Goal: Information Seeking & Learning: Learn about a topic

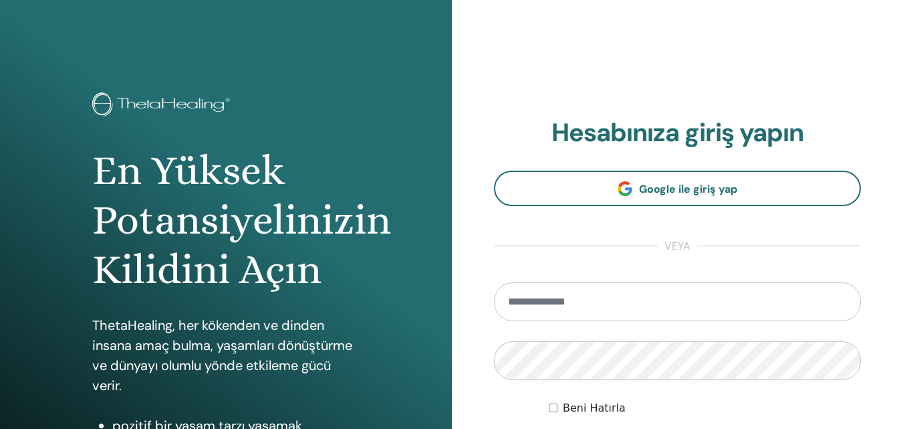
click at [685, 309] on input "email" at bounding box center [678, 301] width 368 height 39
type input "**********"
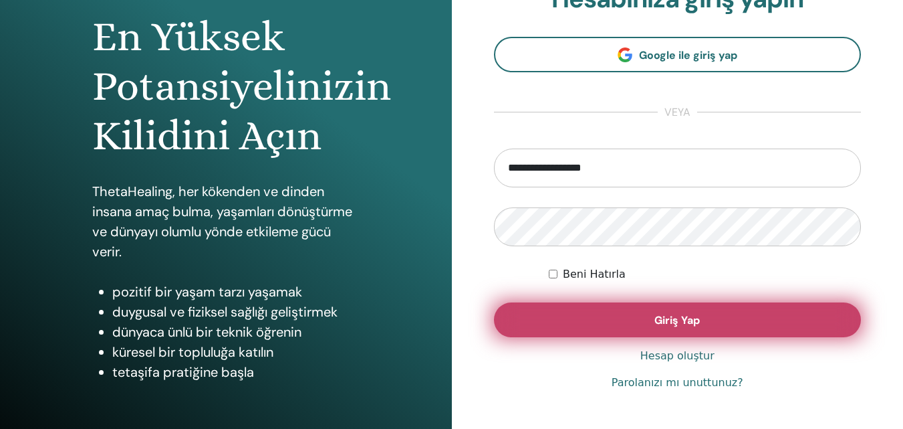
click at [663, 328] on button "Giriş Yap" at bounding box center [678, 319] width 368 height 35
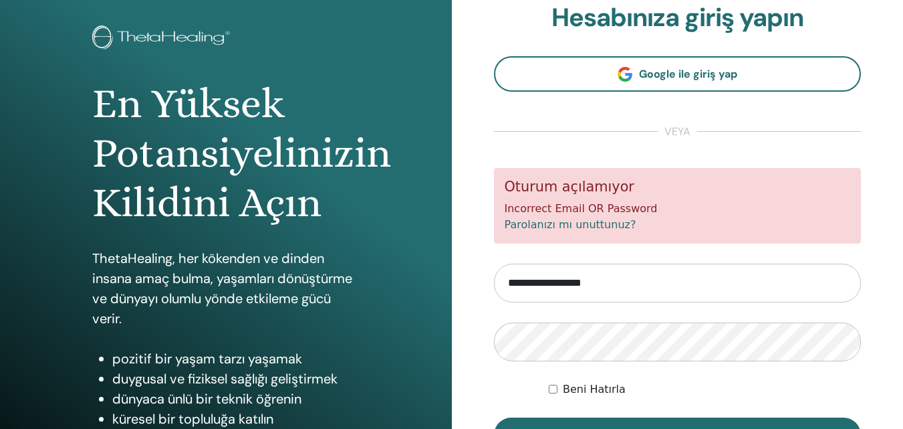
scroll to position [134, 0]
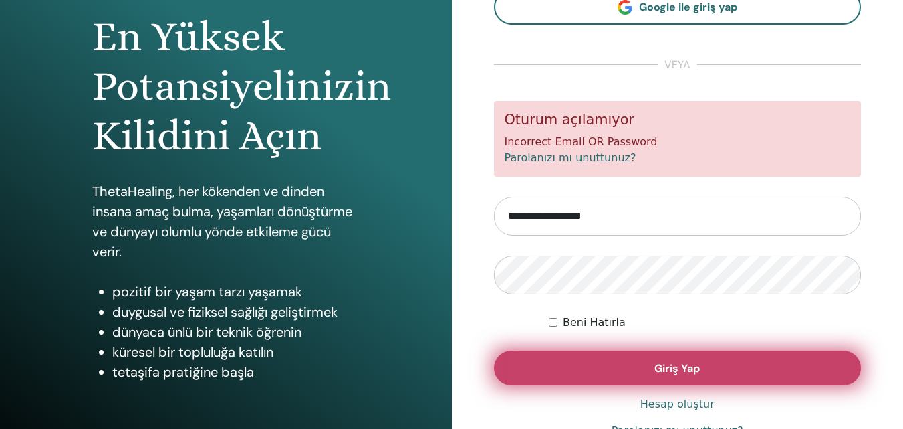
click at [674, 367] on span "Giriş Yap" at bounding box center [676, 368] width 45 height 14
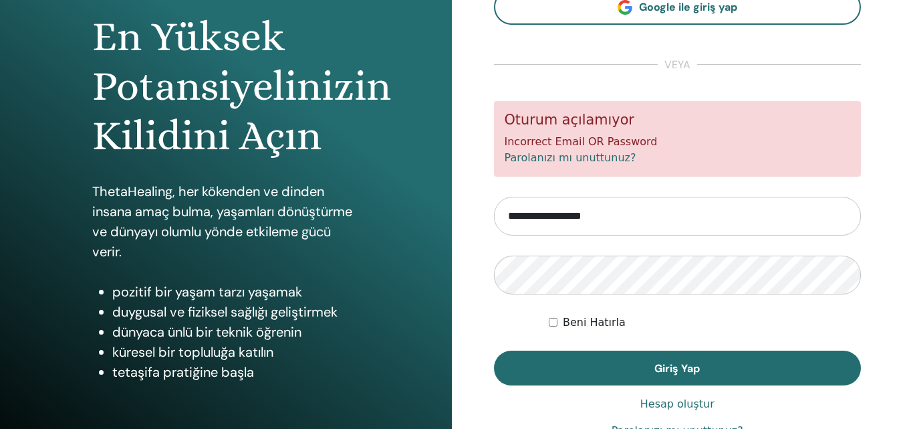
scroll to position [201, 0]
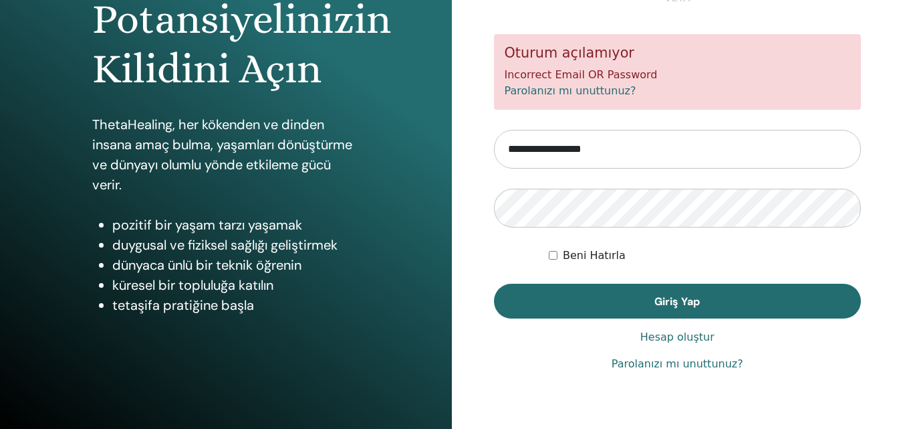
click at [689, 360] on link "Parolanızı mı unuttunuz?" at bounding box center [678, 364] width 132 height 16
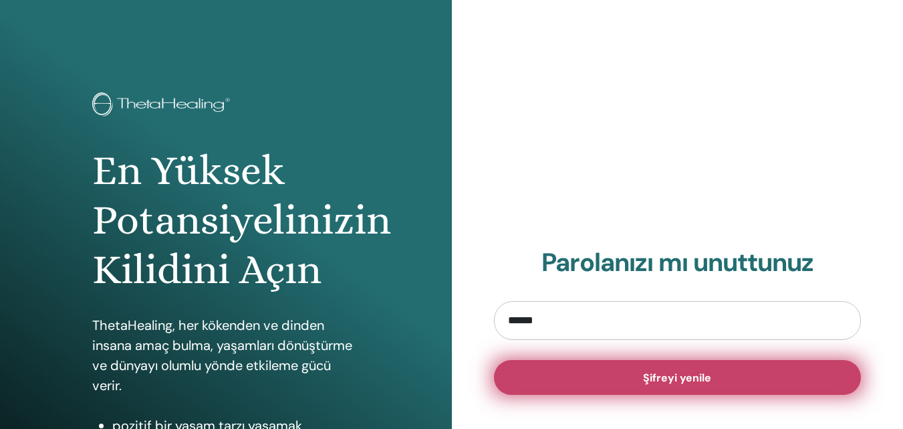
type input "**********"
click at [642, 382] on button "Şifreyi yenile" at bounding box center [678, 377] width 368 height 35
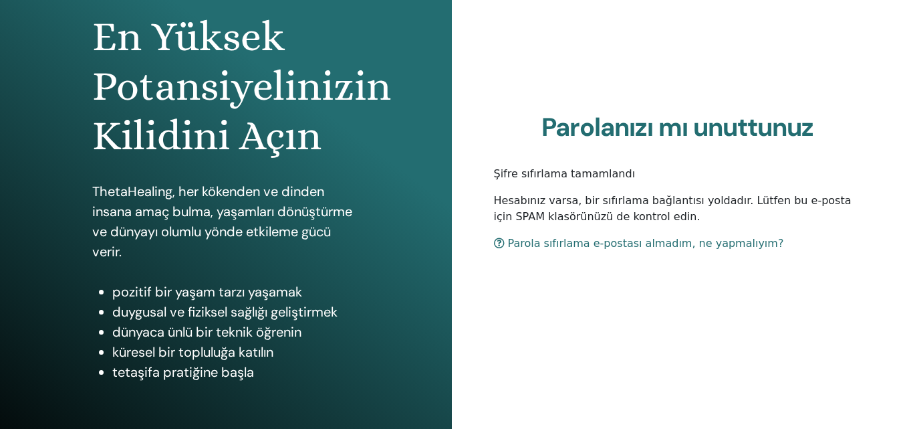
scroll to position [201, 0]
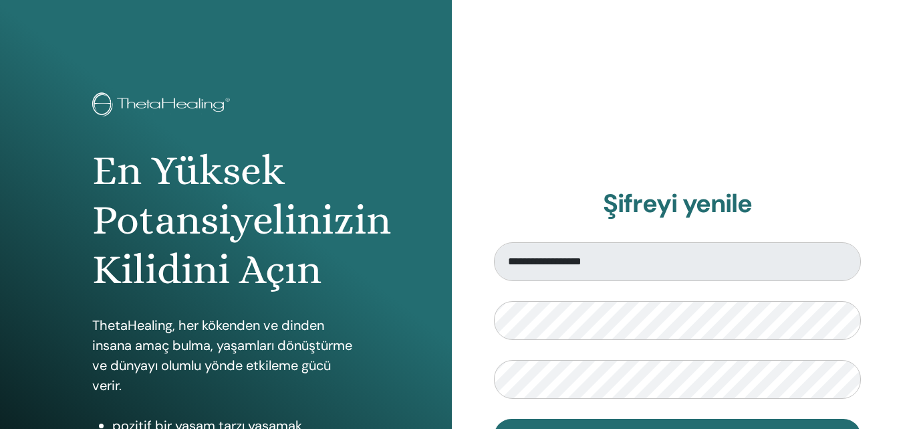
scroll to position [67, 0]
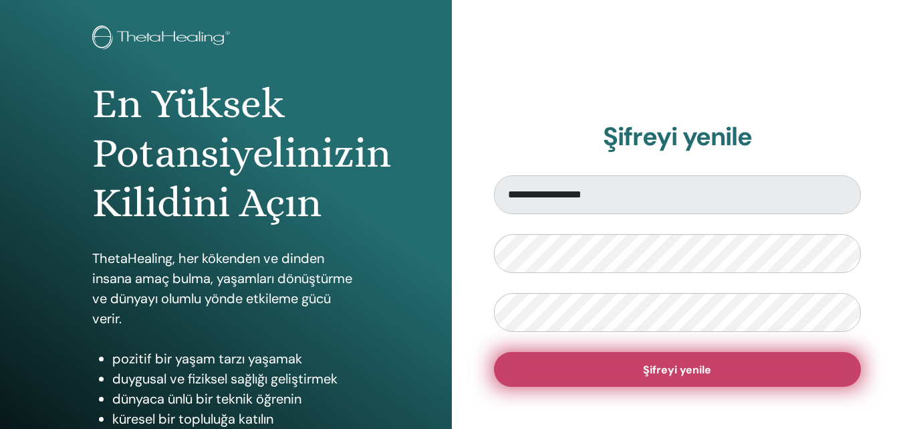
click at [525, 363] on button "Şifreyi yenile" at bounding box center [678, 369] width 368 height 35
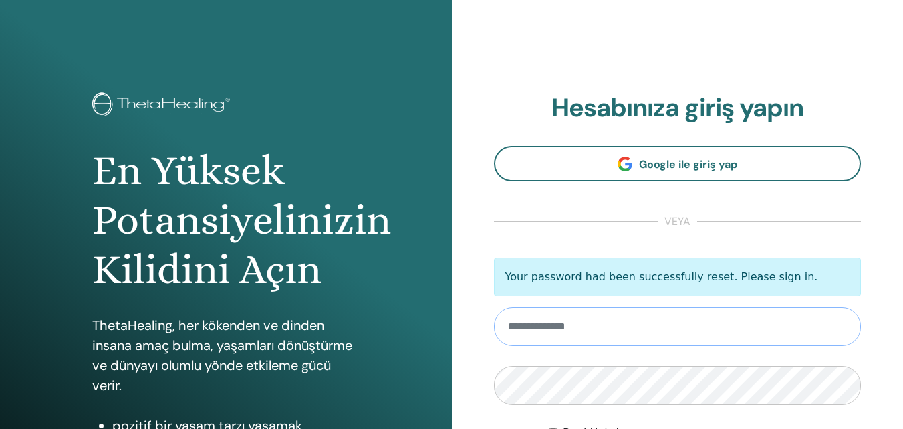
scroll to position [134, 0]
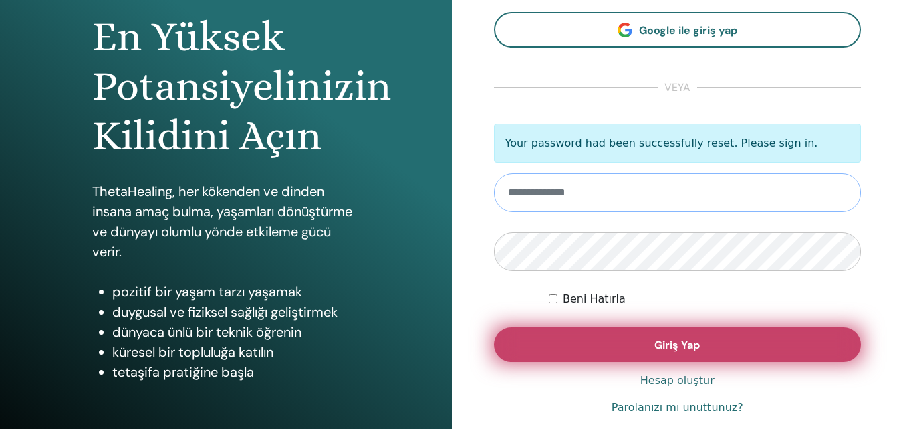
type input "**********"
click at [594, 344] on button "Giriş Yap" at bounding box center [678, 344] width 368 height 35
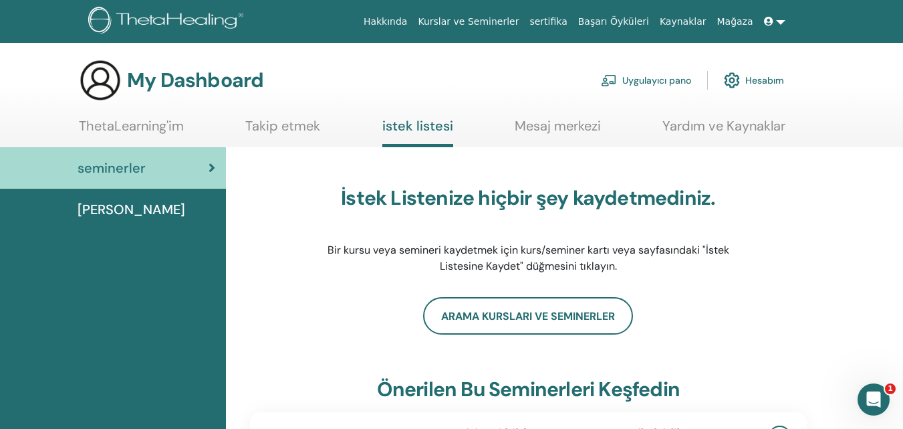
click at [179, 21] on img at bounding box center [168, 22] width 160 height 30
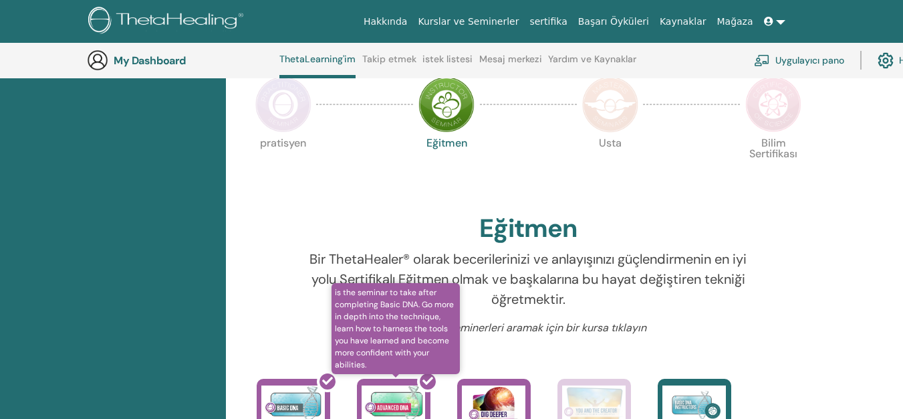
scroll to position [437, 0]
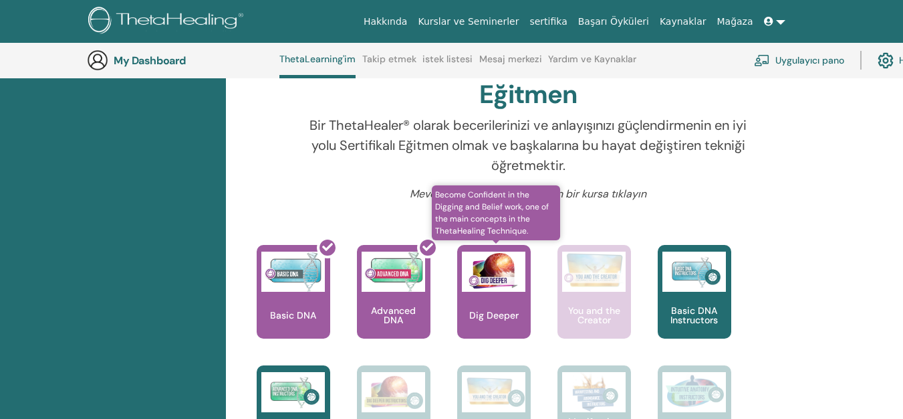
click at [505, 283] on img at bounding box center [494, 271] width 64 height 40
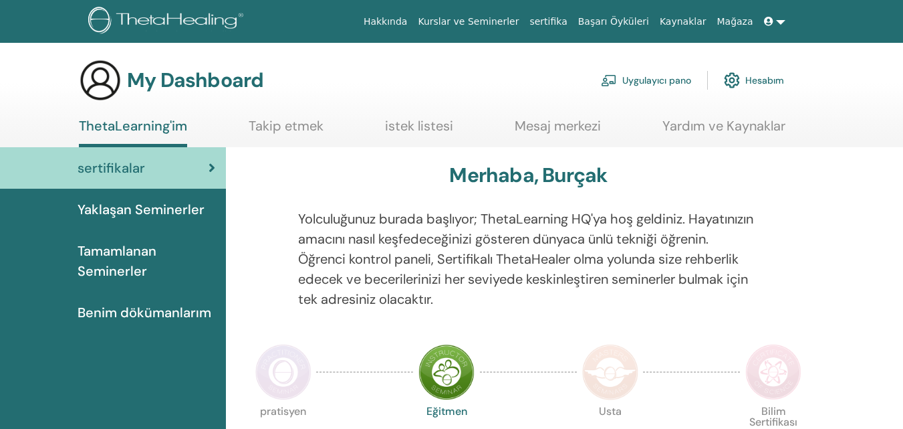
click at [136, 214] on span "Yaklaşan Seminerler" at bounding box center [141, 209] width 127 height 20
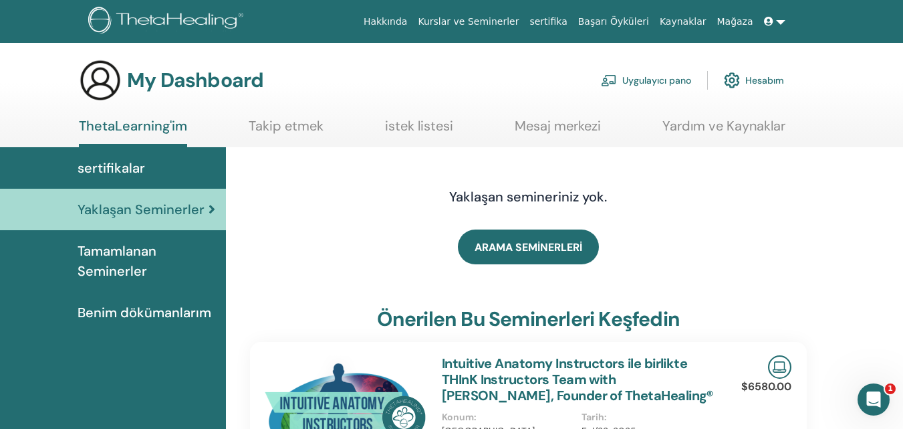
click at [95, 258] on span "Tamamlanan Seminerler" at bounding box center [147, 261] width 138 height 40
click at [99, 251] on span "Tamamlanan Seminerler" at bounding box center [147, 261] width 138 height 40
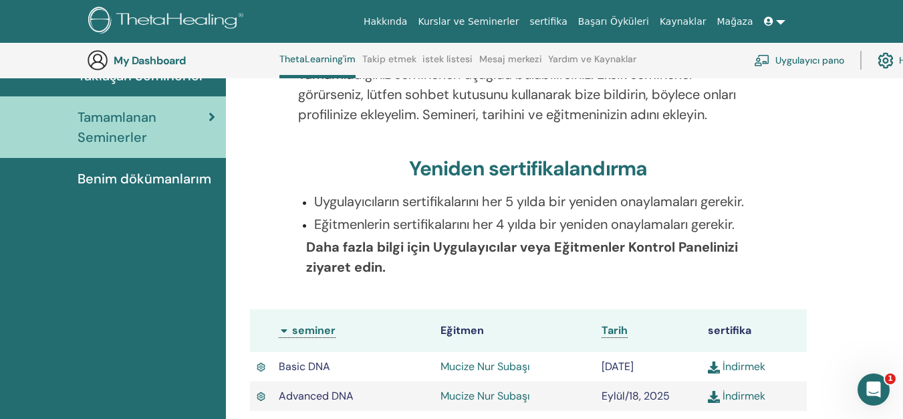
scroll to position [236, 0]
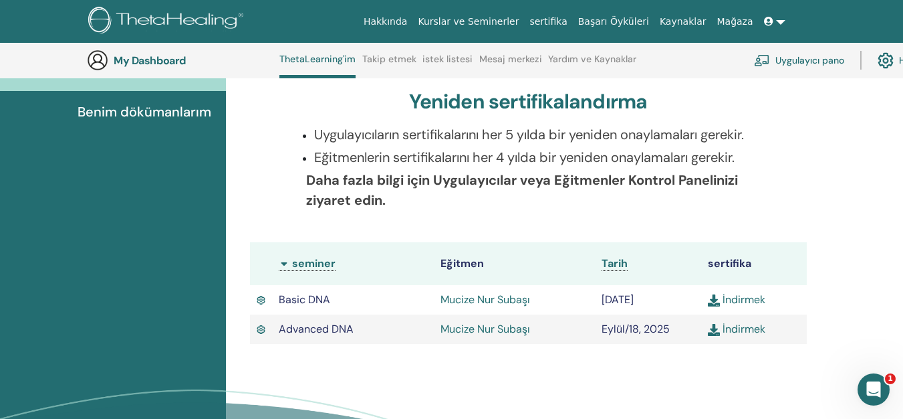
click at [501, 302] on link "Mucize Nur Subaşı" at bounding box center [486, 299] width 90 height 14
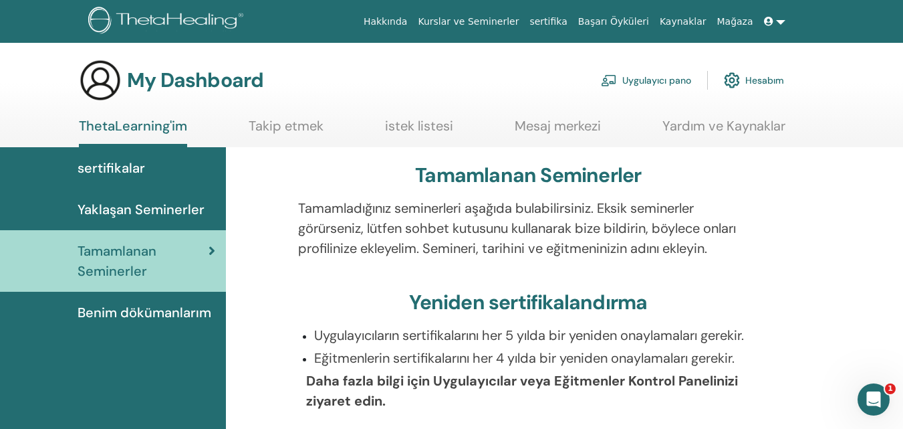
click at [140, 207] on span "Yaklaşan Seminerler" at bounding box center [141, 209] width 127 height 20
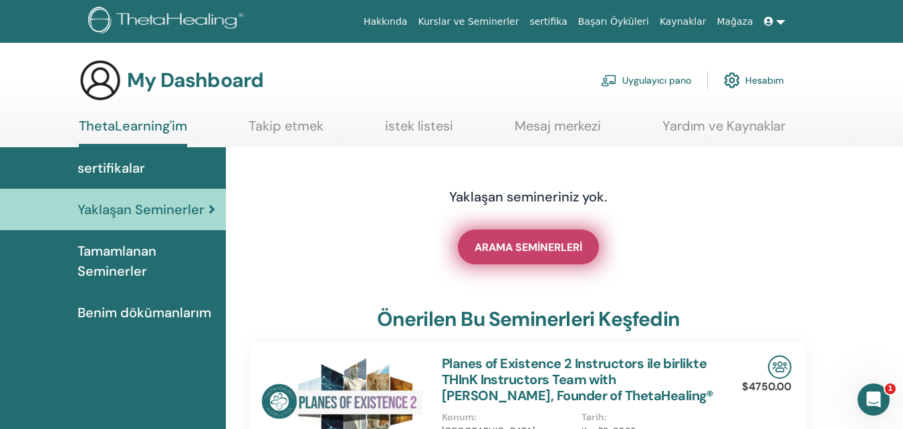
click at [527, 245] on span "ARAMA SEMİNERLERİ" at bounding box center [529, 247] width 108 height 14
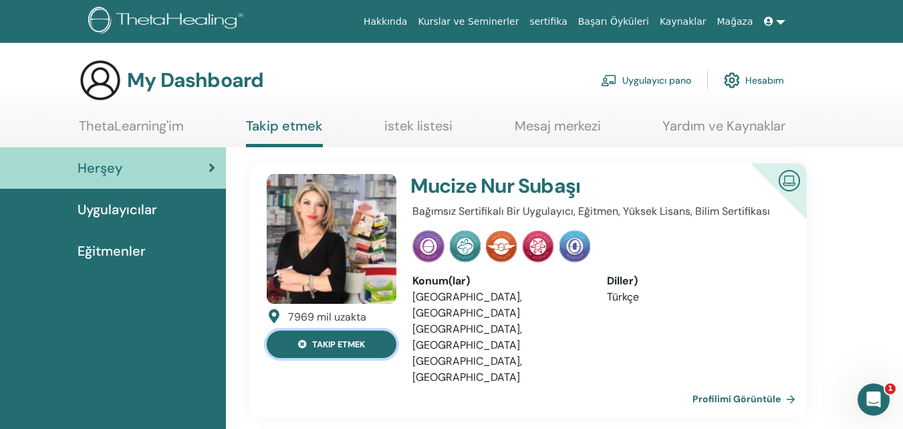
click at [334, 349] on button "takip etmek" at bounding box center [332, 343] width 130 height 27
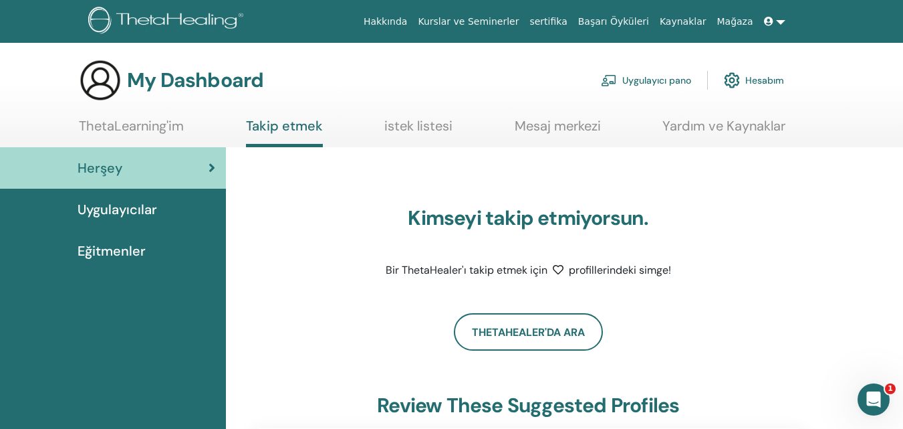
click at [114, 246] on span "Eğitmenler" at bounding box center [112, 251] width 68 height 20
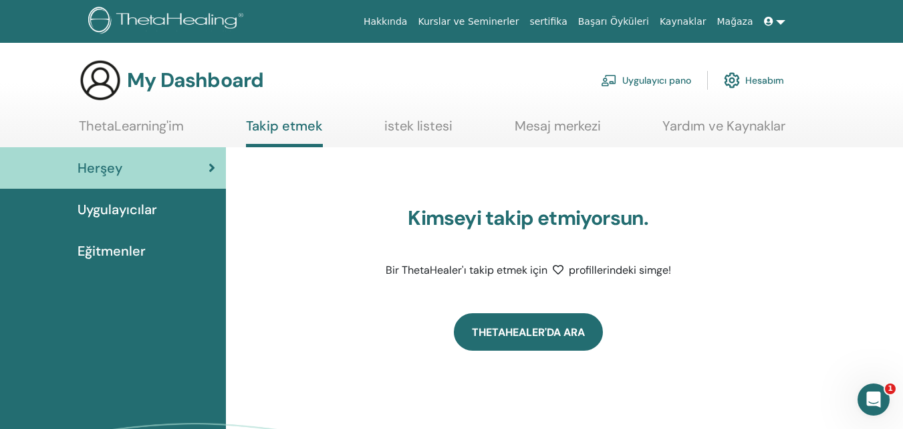
click at [548, 322] on link "ThetaHealer'da Ara" at bounding box center [528, 331] width 149 height 37
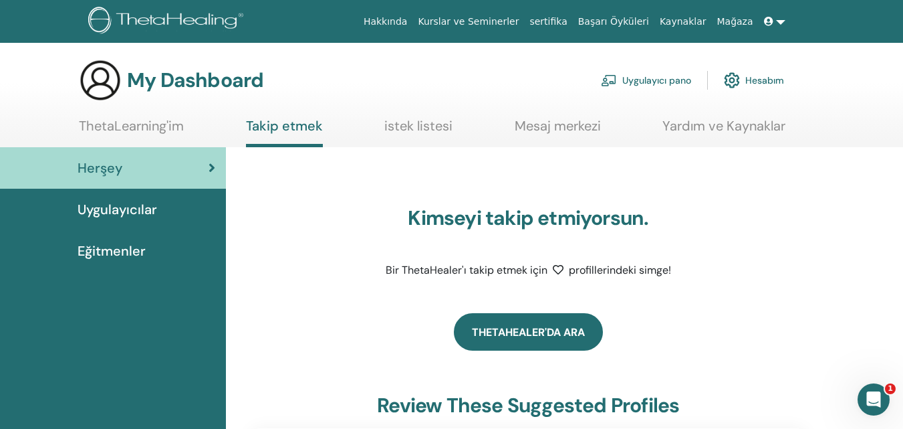
click at [559, 333] on link "ThetaHealer'da Ara" at bounding box center [528, 331] width 149 height 37
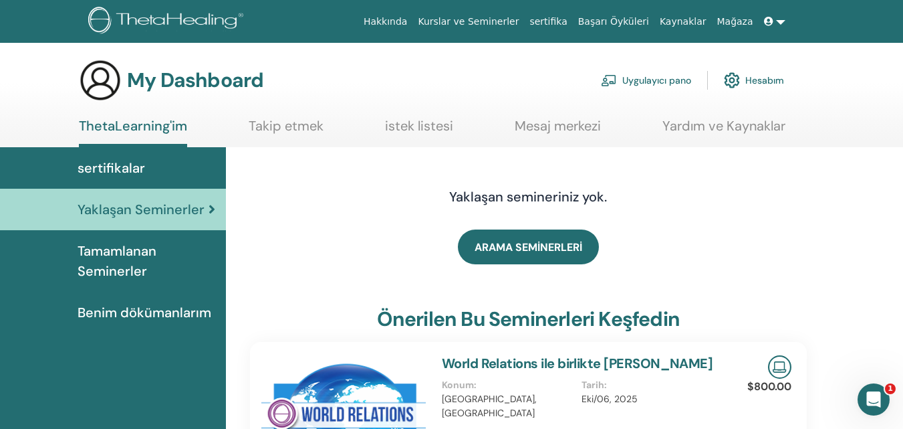
click at [120, 257] on span "Tamamlanan Seminerler" at bounding box center [147, 261] width 138 height 40
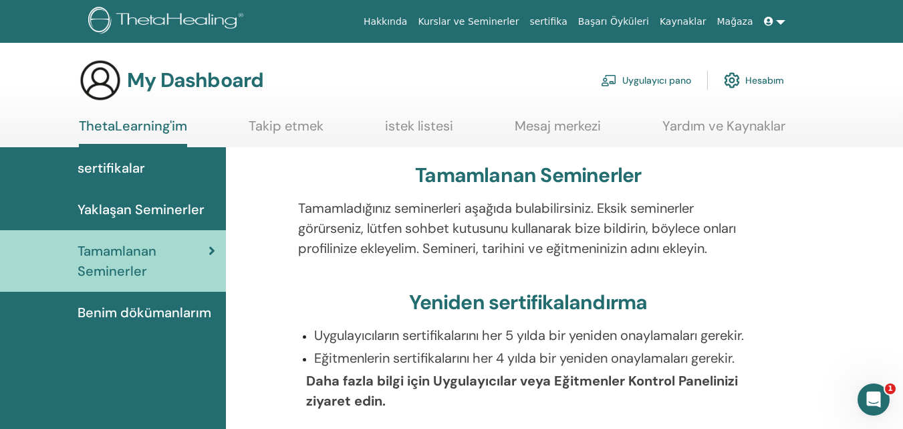
click at [136, 197] on link "Yaklaşan Seminerler" at bounding box center [113, 209] width 226 height 41
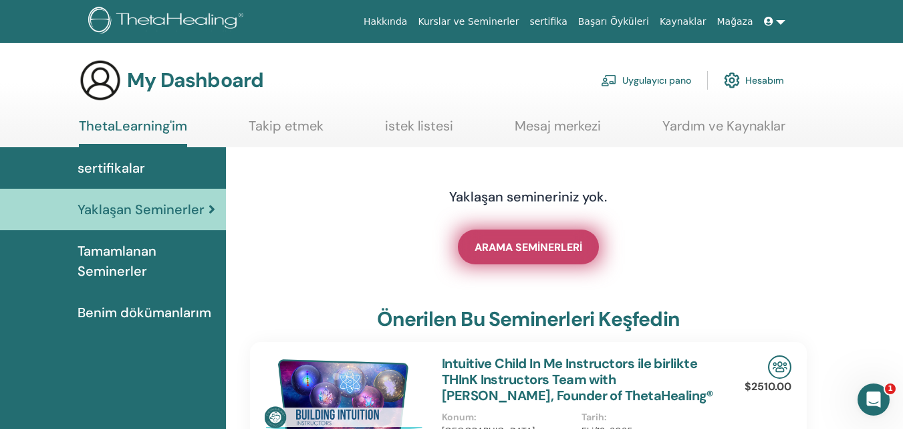
click at [519, 247] on span "ARAMA SEMİNERLERİ" at bounding box center [529, 247] width 108 height 14
click at [509, 256] on link "ARAMA SEMİNERLERİ" at bounding box center [528, 246] width 141 height 35
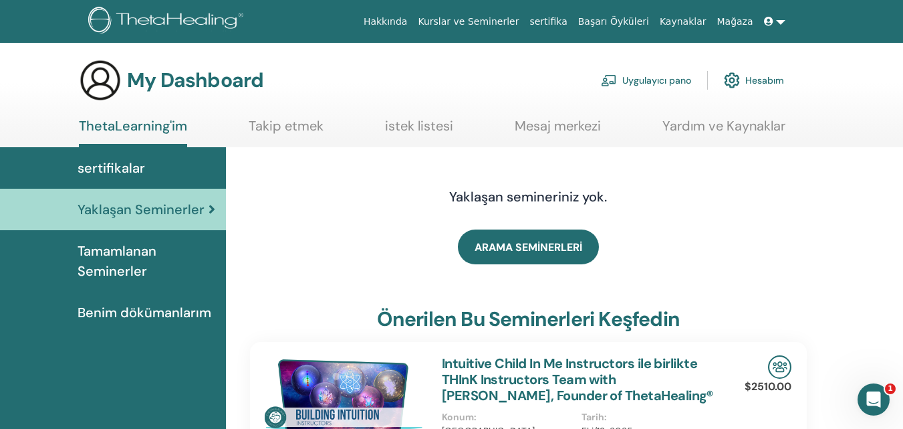
click at [517, 19] on link "Kurslar ve Seminerler" at bounding box center [468, 21] width 112 height 25
click at [770, 78] on link "Hesabım" at bounding box center [754, 80] width 60 height 29
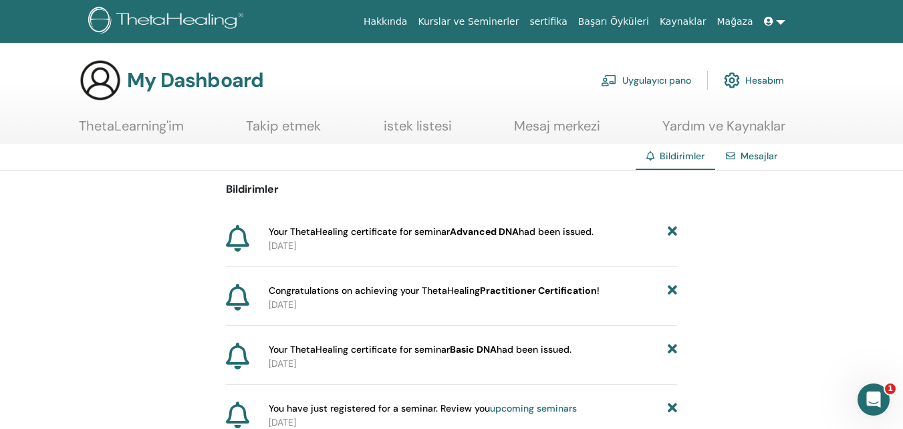
click at [739, 80] on img at bounding box center [732, 80] width 16 height 23
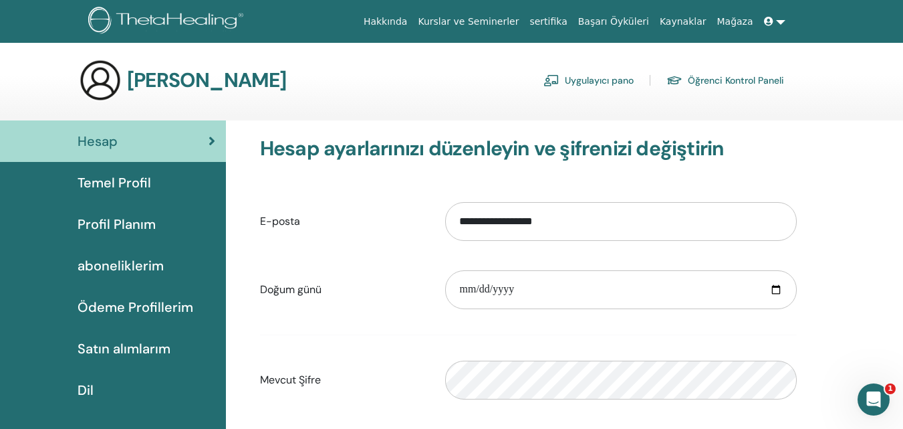
click at [771, 26] on icon at bounding box center [768, 21] width 9 height 9
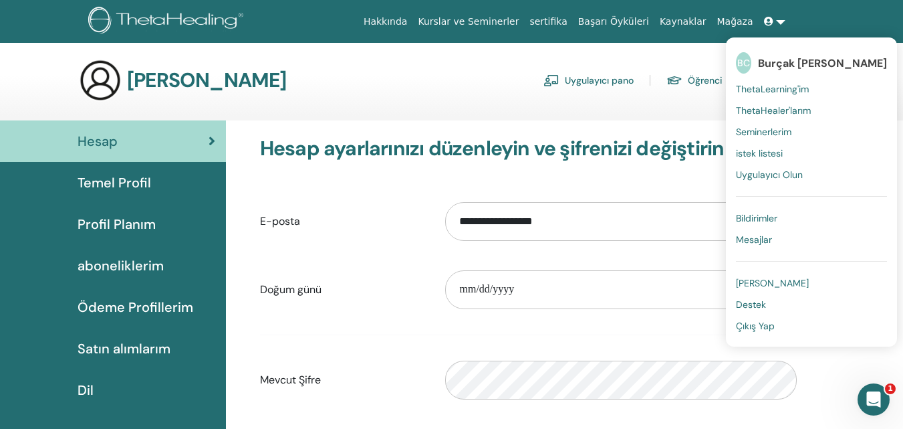
click at [784, 90] on span "ThetaLearning'im" at bounding box center [772, 89] width 73 height 12
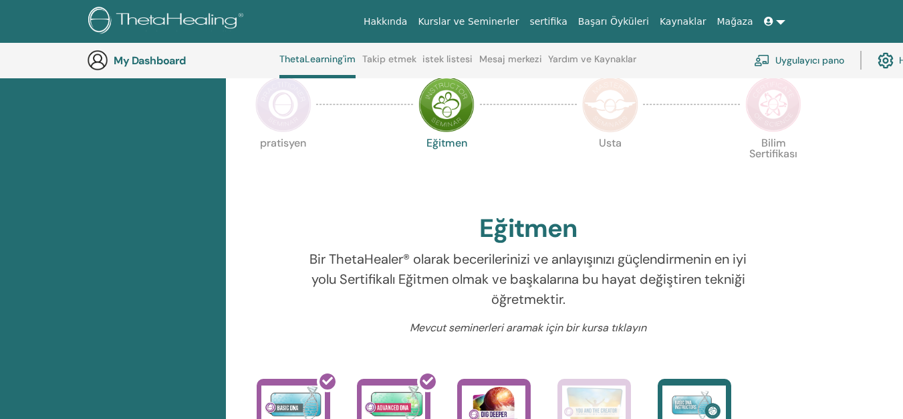
scroll to position [437, 0]
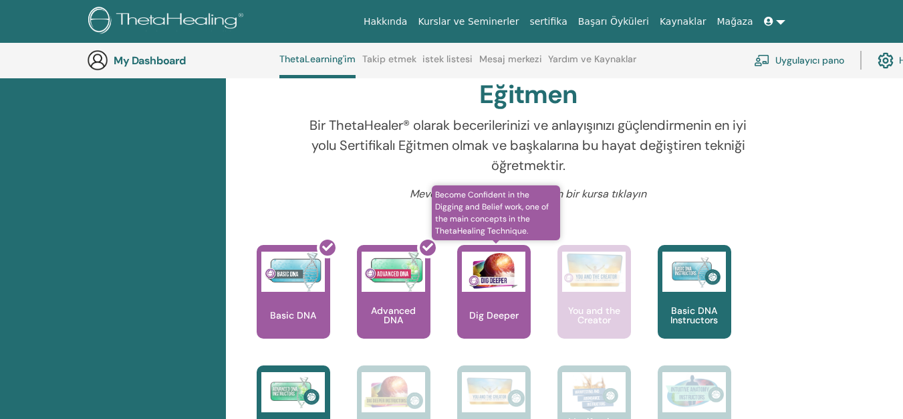
click at [482, 267] on img at bounding box center [494, 271] width 64 height 40
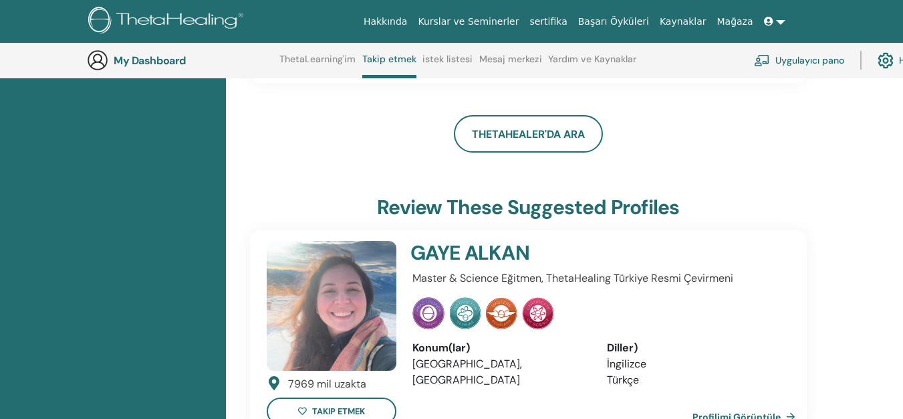
scroll to position [102, 0]
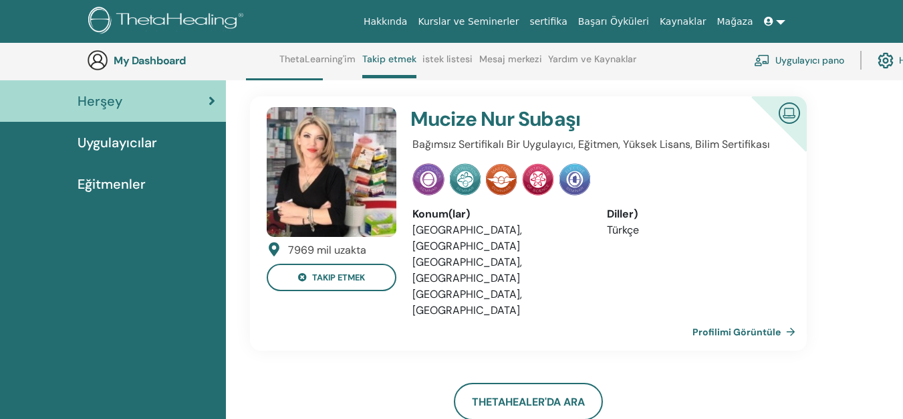
click at [473, 164] on img at bounding box center [465, 179] width 31 height 32
click at [478, 180] on img at bounding box center [465, 179] width 31 height 32
click at [709, 318] on link "Profilimi Görüntüle" at bounding box center [747, 331] width 108 height 27
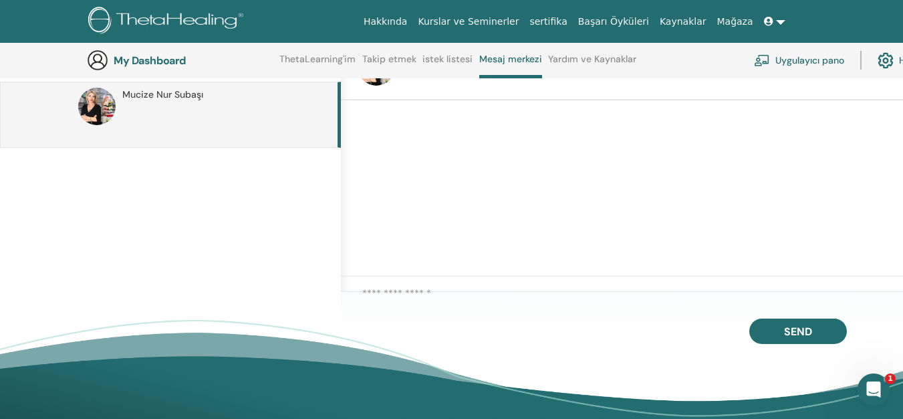
scroll to position [102, 0]
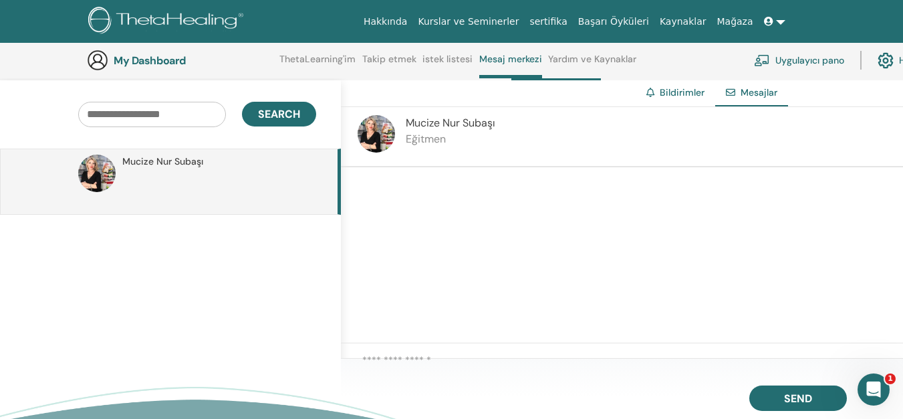
click at [431, 121] on span "Mucize Nur Subaşı" at bounding box center [451, 123] width 90 height 14
click at [145, 160] on span "Mucize Nur Subaşı" at bounding box center [162, 161] width 81 height 14
